Goal: Information Seeking & Learning: Learn about a topic

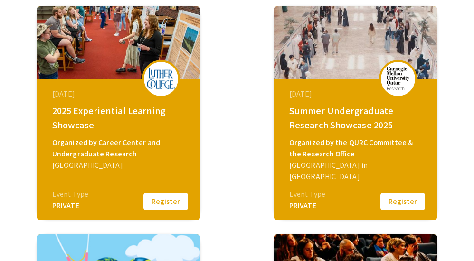
scroll to position [153, 0]
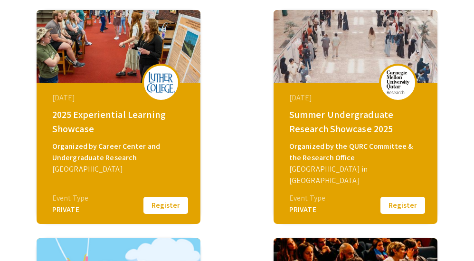
click at [404, 203] on button "Register" at bounding box center [403, 205] width 48 height 20
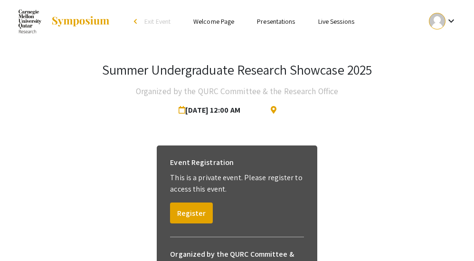
scroll to position [107, 0]
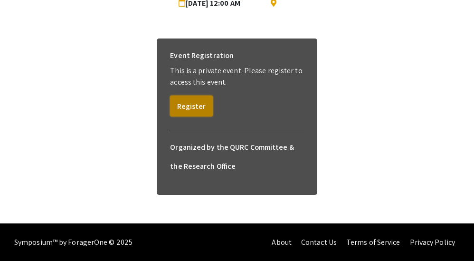
click at [195, 107] on button "Register" at bounding box center [191, 105] width 43 height 21
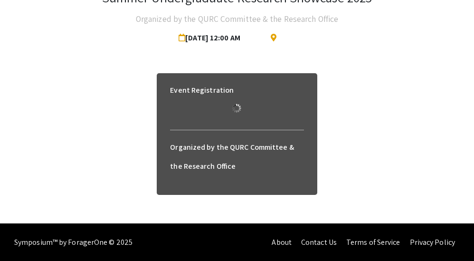
scroll to position [95, 0]
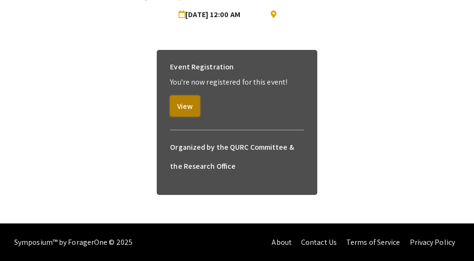
click at [189, 105] on button "View" at bounding box center [185, 105] width 30 height 21
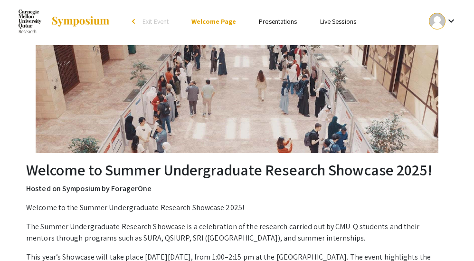
scroll to position [283, 0]
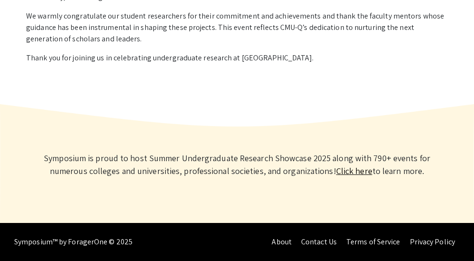
click at [351, 174] on link "Click here" at bounding box center [354, 170] width 36 height 11
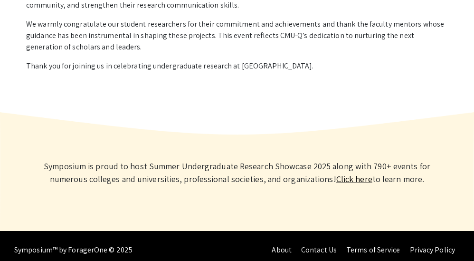
scroll to position [0, 0]
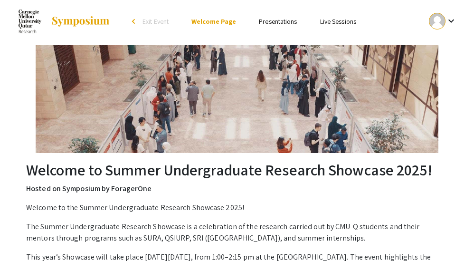
click at [145, 25] on span "Exit Event" at bounding box center [156, 21] width 26 height 9
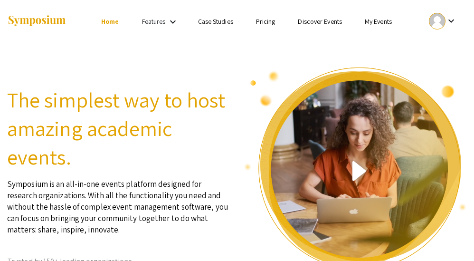
click at [327, 25] on link "Discover Events" at bounding box center [320, 21] width 44 height 9
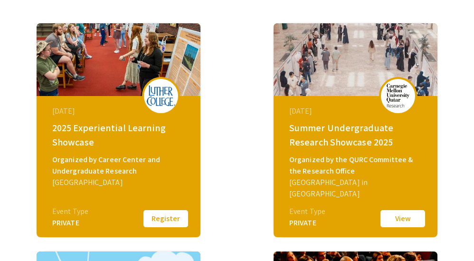
scroll to position [143, 0]
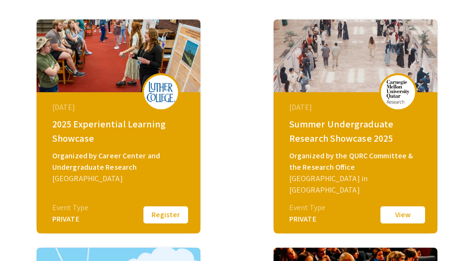
click at [364, 135] on div "Summer Undergraduate Research Showcase 2025" at bounding box center [356, 131] width 135 height 29
click at [402, 217] on button "View" at bounding box center [403, 215] width 48 height 20
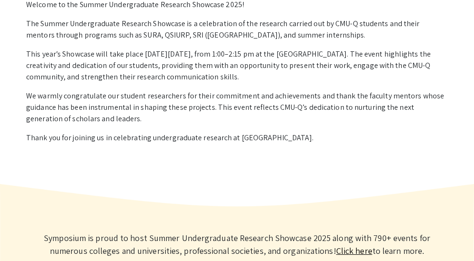
scroll to position [283, 0]
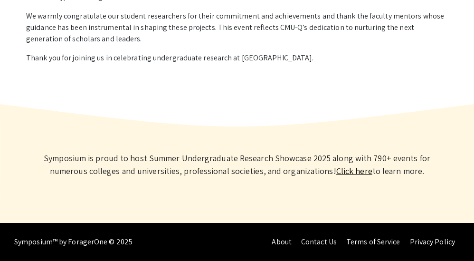
click at [349, 175] on link "Click here" at bounding box center [354, 170] width 36 height 11
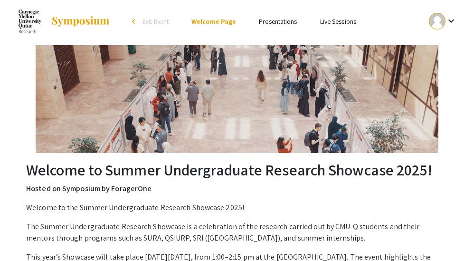
click at [446, 20] on mat-icon "keyboard_arrow_down" at bounding box center [451, 20] width 11 height 11
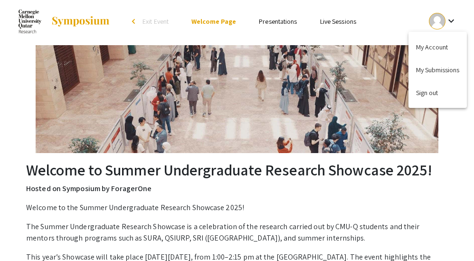
click at [446, 20] on div at bounding box center [237, 130] width 474 height 261
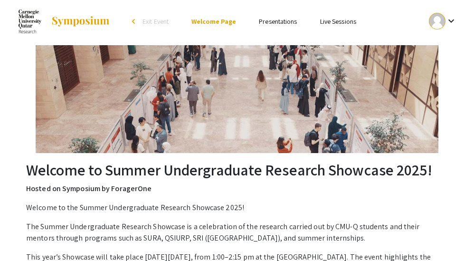
click at [281, 20] on link "Presentations" at bounding box center [278, 21] width 38 height 9
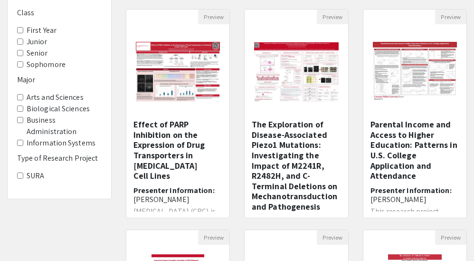
scroll to position [105, 0]
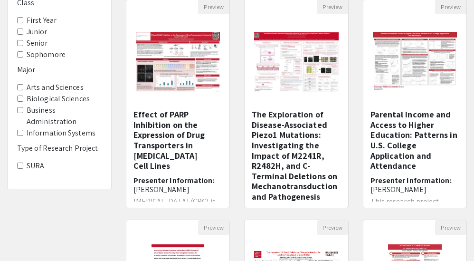
click at [39, 163] on label "SURA" at bounding box center [36, 165] width 18 height 11
click at [23, 163] on Project-SURA "SURA" at bounding box center [20, 165] width 6 height 6
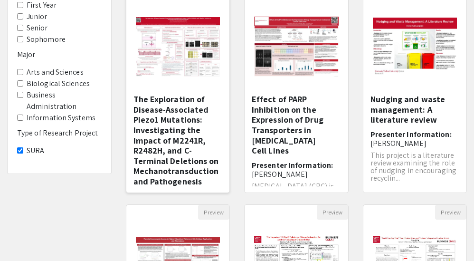
scroll to position [123, 0]
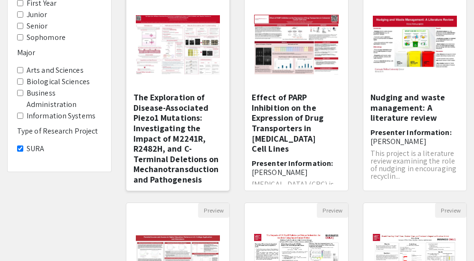
click at [172, 58] on img "Open Presentation <p>The Exploration of Disease-Associated Piezo1 Mutations: In…" at bounding box center [178, 45] width 104 height 78
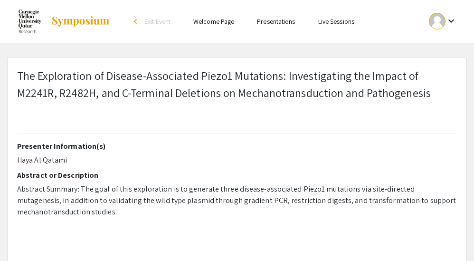
select select "custom"
type input "0"
select select "custom"
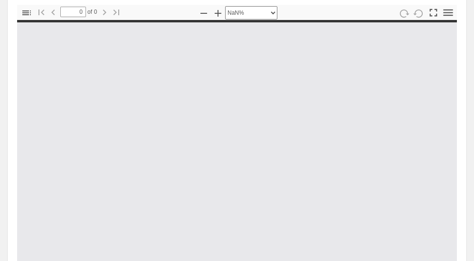
scroll to position [274, 0]
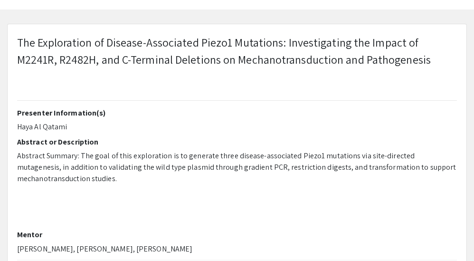
type input "1"
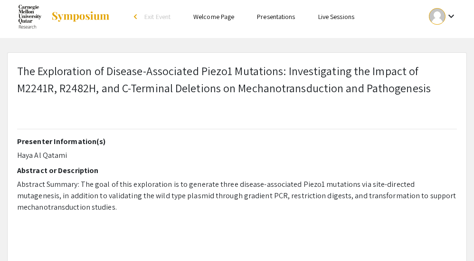
select select "auto"
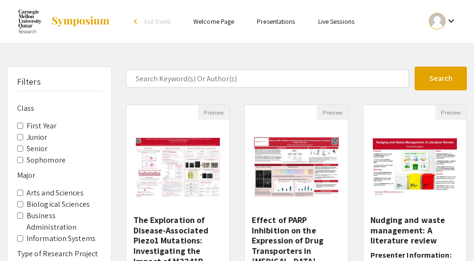
click at [161, 20] on span "Exit Event" at bounding box center [157, 21] width 26 height 9
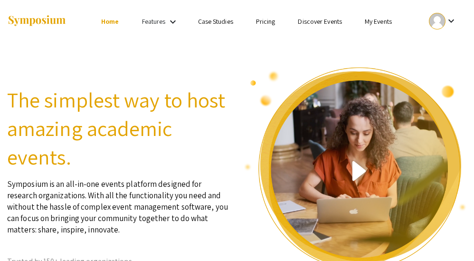
click at [448, 23] on mat-icon "keyboard_arrow_down" at bounding box center [451, 20] width 11 height 11
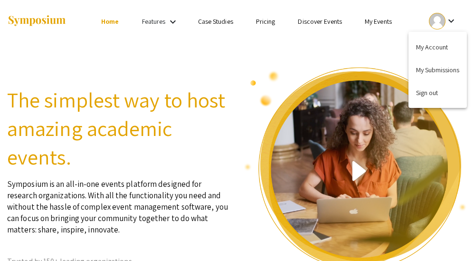
click at [288, 54] on div at bounding box center [237, 130] width 474 height 261
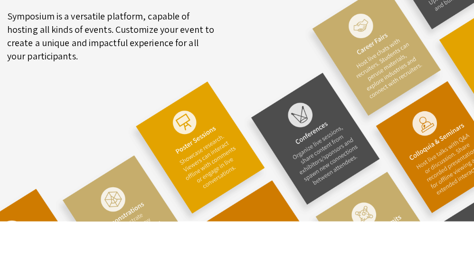
scroll to position [2944, 0]
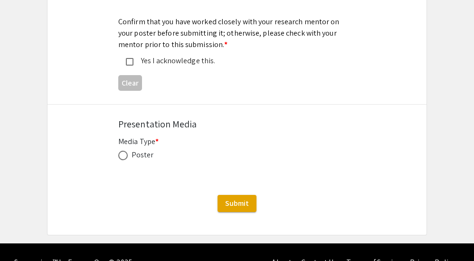
scroll to position [1356, 0]
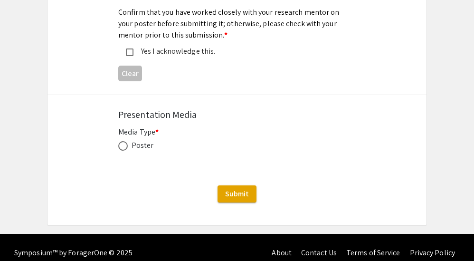
click at [146, 140] on div "Poster" at bounding box center [143, 145] width 22 height 11
click at [127, 141] on span at bounding box center [123, 146] width 10 height 10
click at [127, 141] on input "radio" at bounding box center [123, 146] width 10 height 10
radio input "true"
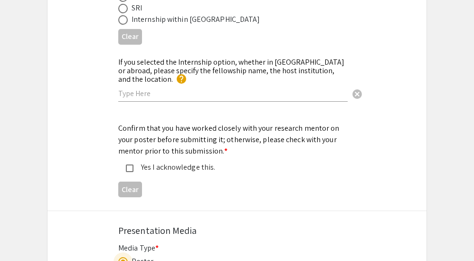
click at [126, 164] on mat-pseudo-checkbox at bounding box center [130, 168] width 8 height 8
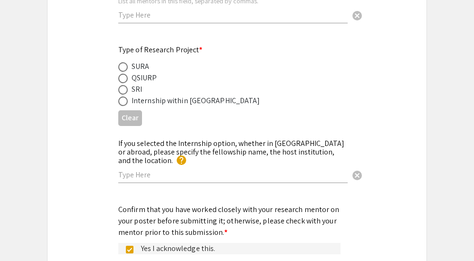
scroll to position [1141, 0]
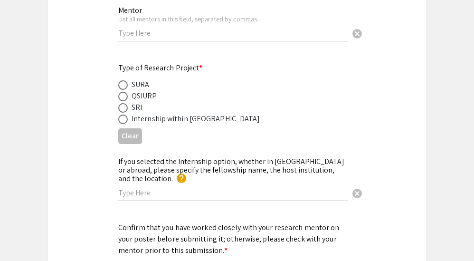
click at [117, 85] on div "Type of Research Project * SURA QSIURP SRI Internship within Qatar Clear" at bounding box center [237, 105] width 379 height 86
click at [119, 87] on span at bounding box center [123, 85] width 10 height 10
click at [119, 87] on input "radio" at bounding box center [123, 85] width 10 height 10
radio input "true"
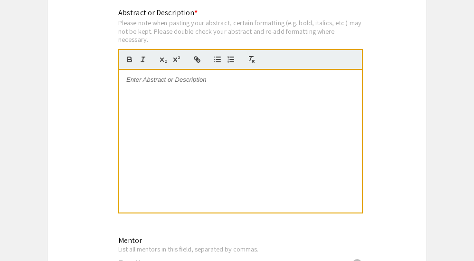
scroll to position [854, 0]
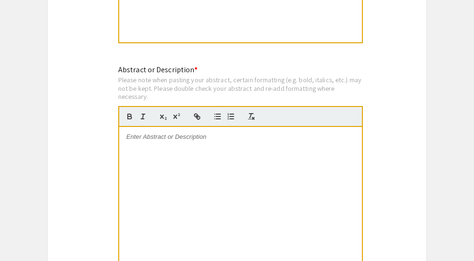
click at [180, 165] on div at bounding box center [240, 198] width 243 height 143
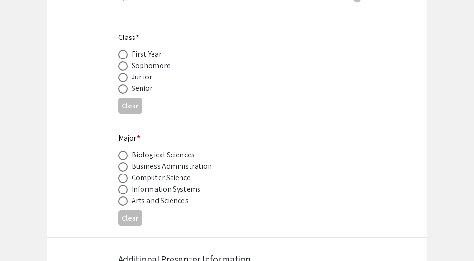
scroll to position [343, 0]
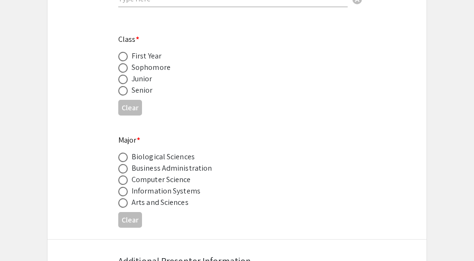
click at [181, 161] on div "Biological Sciences" at bounding box center [163, 156] width 63 height 11
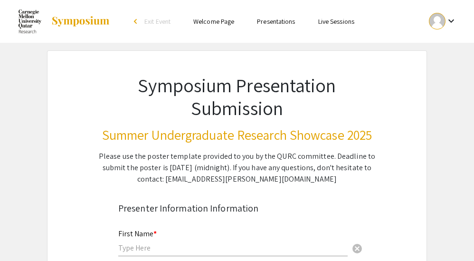
scroll to position [295, 0]
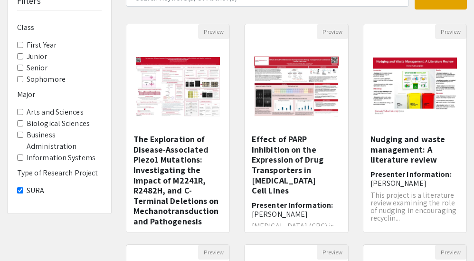
scroll to position [77, 0]
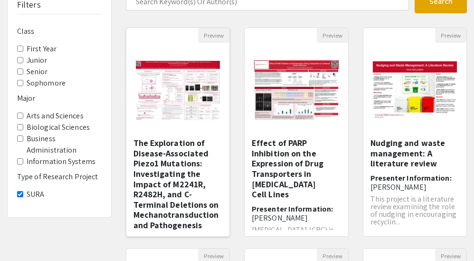
click at [192, 96] on img "Open Presentation <p>The Exploration of Disease-Associated Piezo1 Mutations: In…" at bounding box center [178, 90] width 104 height 78
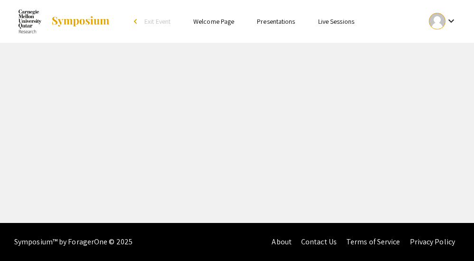
select select "custom"
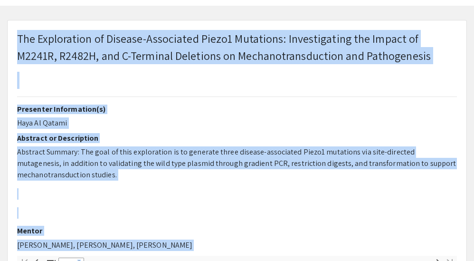
type input "0"
select select "custom"
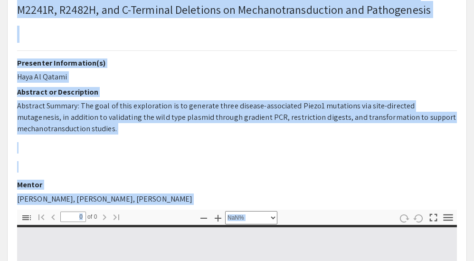
scroll to position [85, 0]
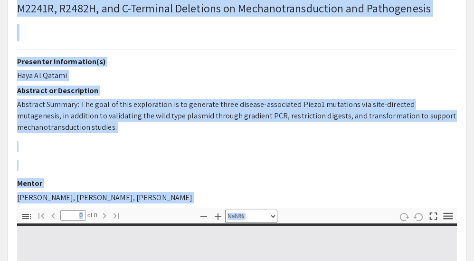
type input "1"
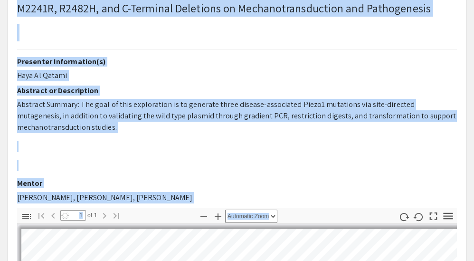
select select "auto"
click at [141, 92] on h2 "Abstract or Description" at bounding box center [237, 90] width 440 height 9
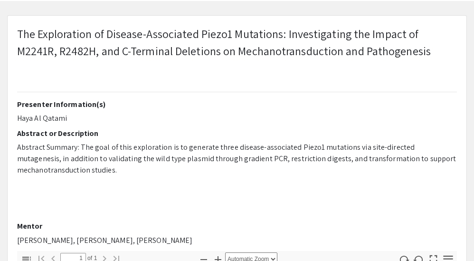
scroll to position [0, 0]
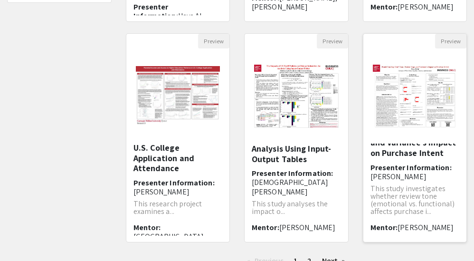
scroll to position [369, 0]
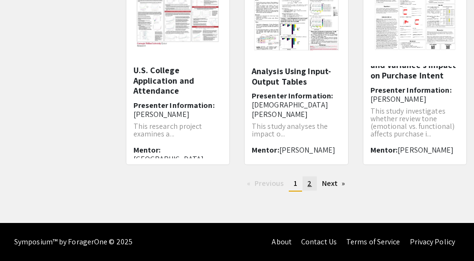
click at [309, 185] on span "2" at bounding box center [309, 183] width 4 height 10
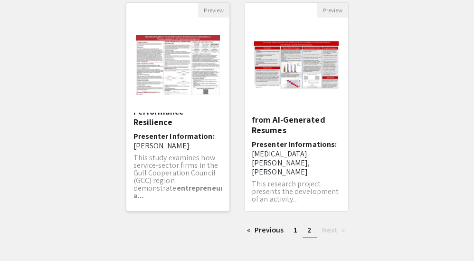
scroll to position [65, 0]
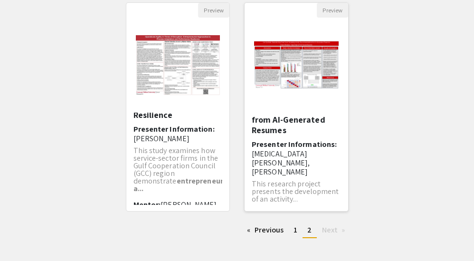
click at [313, 60] on img "Open Presentation <p>Can Synthetic Students Help Real Ones? Modeling Activity R…" at bounding box center [297, 65] width 104 height 67
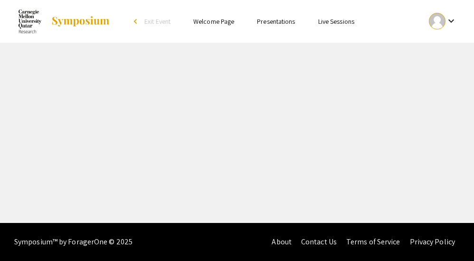
select select "custom"
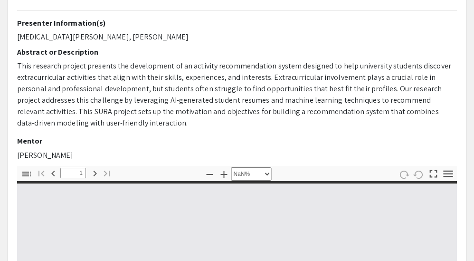
type input "0"
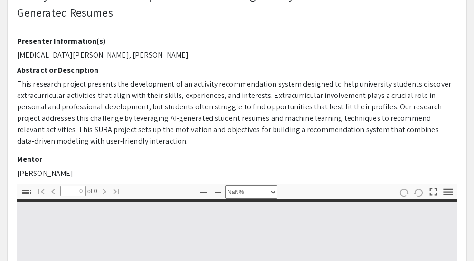
scroll to position [75, 0]
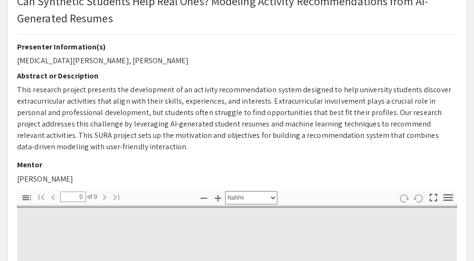
select select "auto"
type input "1"
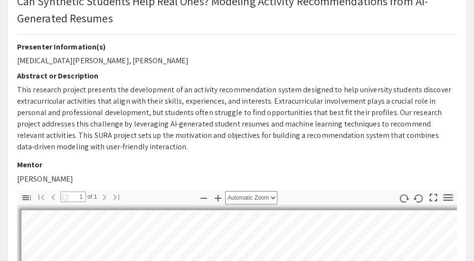
select select "auto"
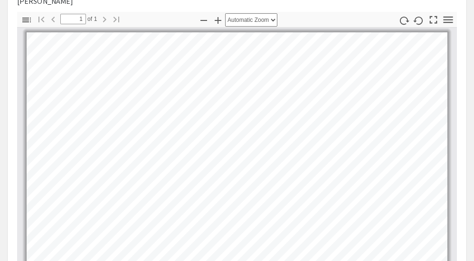
scroll to position [245, 0]
